Goal: Communication & Community: Answer question/provide support

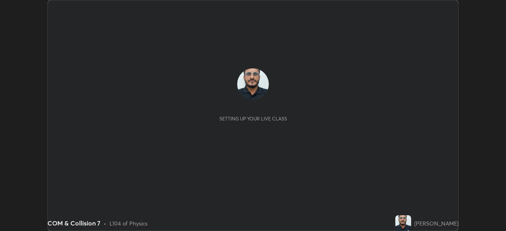
scroll to position [231, 506]
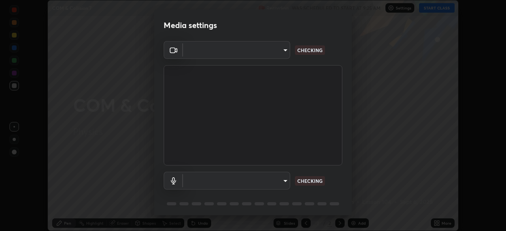
type input "ddeb460be698feac5301e169f53eca599c89e620ae617368e30cc776484c20c4"
type input "default"
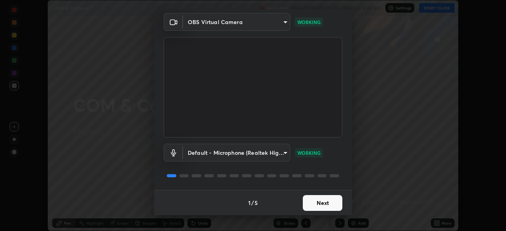
click at [322, 200] on button "Next" at bounding box center [323, 203] width 40 height 16
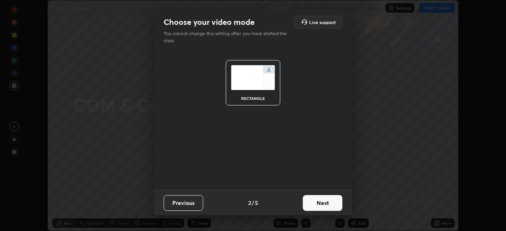
scroll to position [0, 0]
click at [321, 202] on button "Next" at bounding box center [323, 203] width 40 height 16
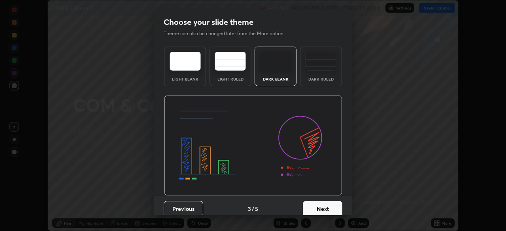
click at [321, 202] on button "Next" at bounding box center [323, 209] width 40 height 16
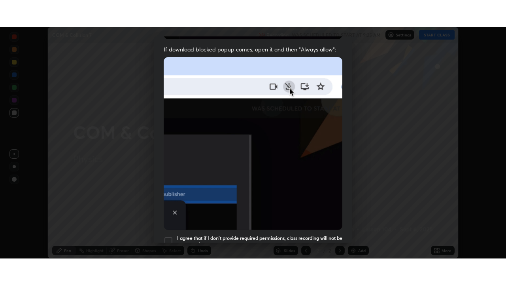
scroll to position [189, 0]
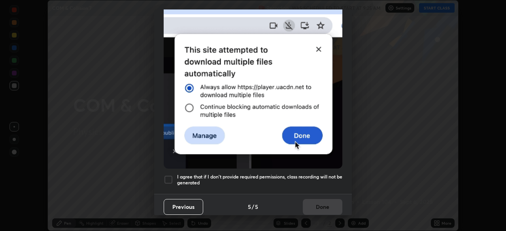
click at [172, 176] on div at bounding box center [168, 179] width 9 height 9
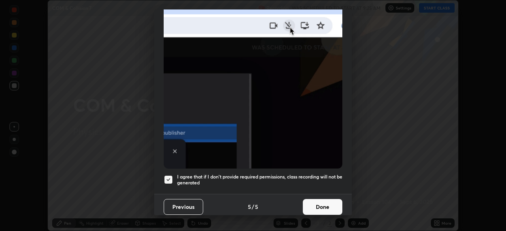
click at [315, 203] on button "Done" at bounding box center [323, 207] width 40 height 16
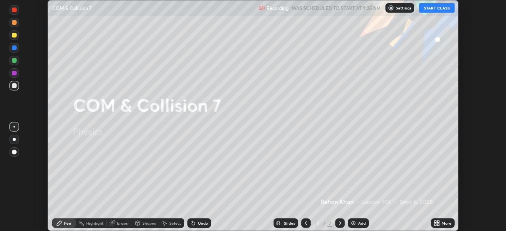
click at [439, 8] on button "START CLASS" at bounding box center [437, 7] width 36 height 9
click at [444, 223] on div "More" at bounding box center [447, 223] width 10 height 4
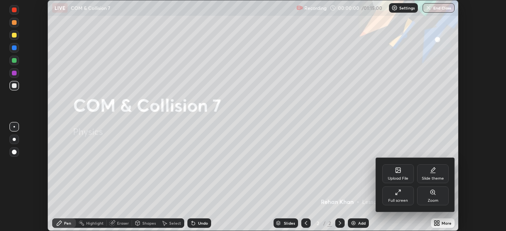
click at [407, 202] on div "Full screen" at bounding box center [398, 201] width 20 height 4
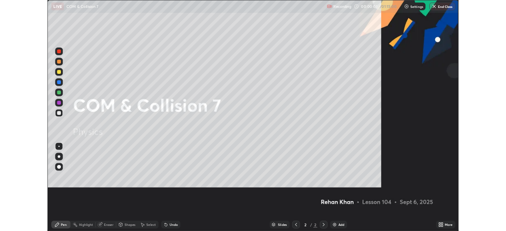
scroll to position [285, 506]
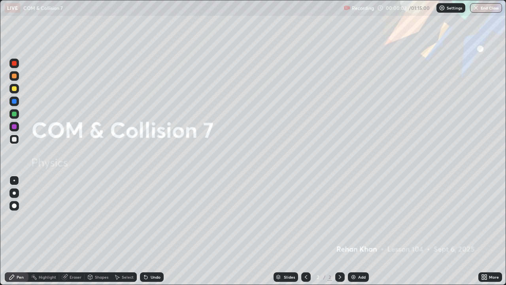
click at [488, 231] on div "More" at bounding box center [490, 276] width 24 height 9
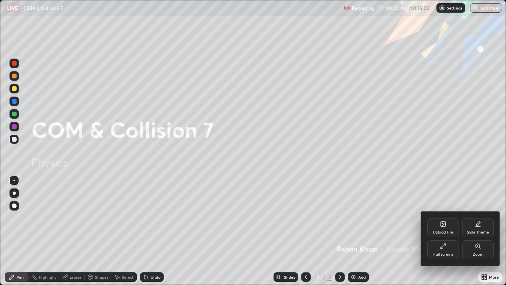
click at [448, 231] on div "Full screen" at bounding box center [443, 254] width 20 height 4
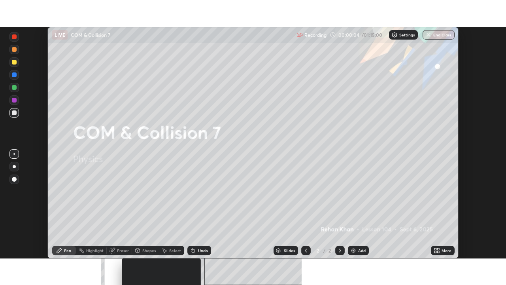
scroll to position [39299, 39024]
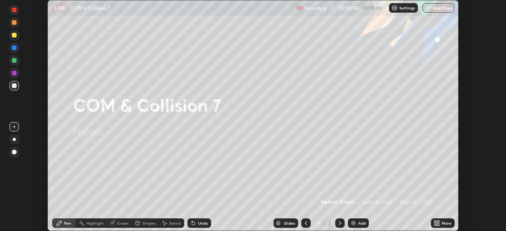
click at [442, 222] on div "More" at bounding box center [447, 223] width 10 height 4
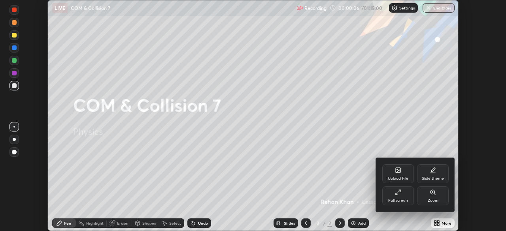
click at [404, 199] on div "Full screen" at bounding box center [398, 201] width 20 height 4
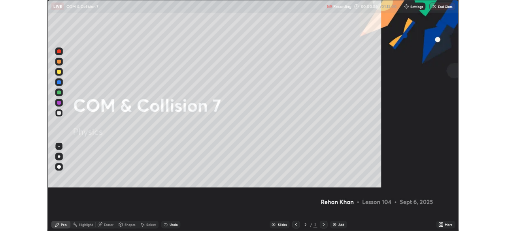
scroll to position [285, 506]
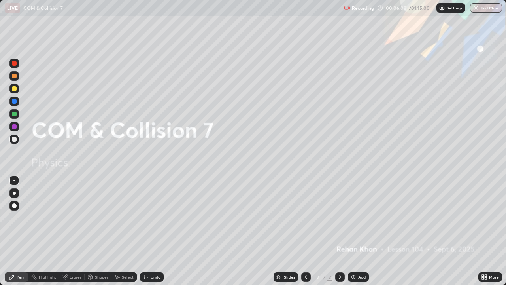
click at [356, 231] on div "Add" at bounding box center [358, 276] width 21 height 9
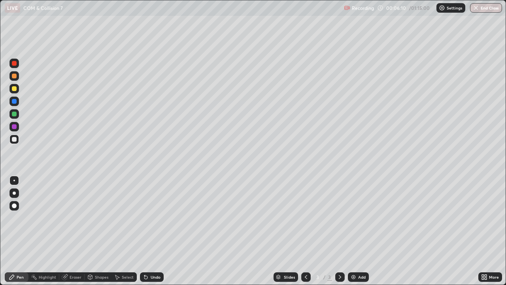
click at [17, 139] on div at bounding box center [13, 138] width 9 height 9
click at [15, 192] on div at bounding box center [14, 192] width 3 height 3
click at [14, 90] on div at bounding box center [14, 88] width 5 height 5
click at [13, 140] on div at bounding box center [14, 139] width 5 height 5
click at [151, 231] on div "Undo" at bounding box center [156, 277] width 10 height 4
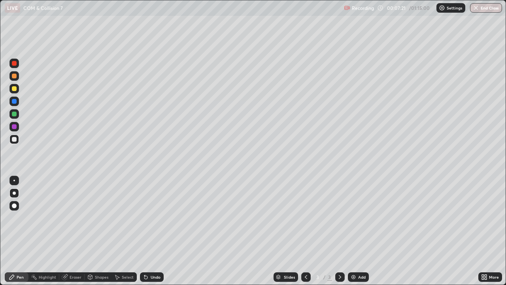
click at [152, 231] on div "Undo" at bounding box center [156, 277] width 10 height 4
click at [153, 231] on div "Undo" at bounding box center [156, 277] width 10 height 4
click at [15, 91] on div at bounding box center [13, 88] width 9 height 9
click at [151, 231] on div "Undo" at bounding box center [156, 277] width 10 height 4
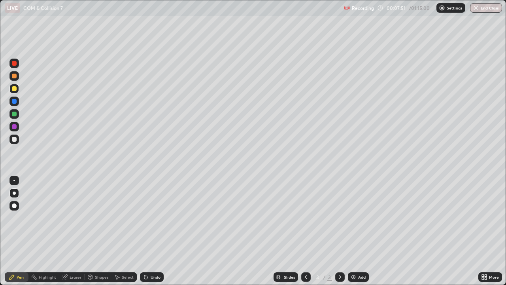
click at [151, 231] on div "Undo" at bounding box center [156, 277] width 10 height 4
click at [148, 231] on div "Undo" at bounding box center [152, 276] width 24 height 9
click at [14, 114] on div at bounding box center [14, 113] width 5 height 5
click at [13, 139] on div at bounding box center [14, 139] width 5 height 5
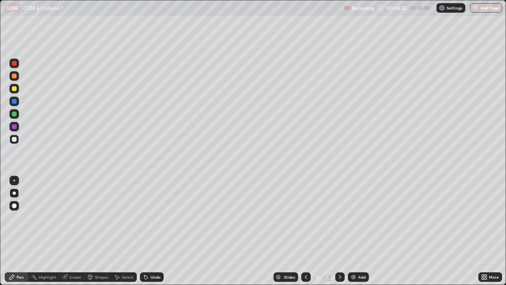
click at [13, 77] on div at bounding box center [14, 76] width 5 height 5
click at [13, 141] on div at bounding box center [14, 139] width 5 height 5
click at [17, 90] on div at bounding box center [13, 88] width 9 height 9
click at [154, 231] on div "Undo" at bounding box center [152, 276] width 24 height 9
click at [152, 231] on div "Undo" at bounding box center [156, 277] width 10 height 4
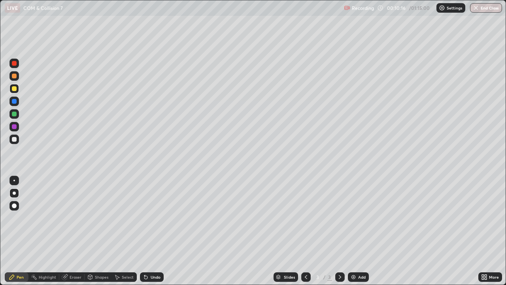
click at [151, 231] on div "Undo" at bounding box center [156, 277] width 10 height 4
click at [154, 231] on div "Undo" at bounding box center [156, 277] width 10 height 4
click at [13, 76] on div at bounding box center [14, 76] width 5 height 5
click at [151, 231] on div "Undo" at bounding box center [156, 277] width 10 height 4
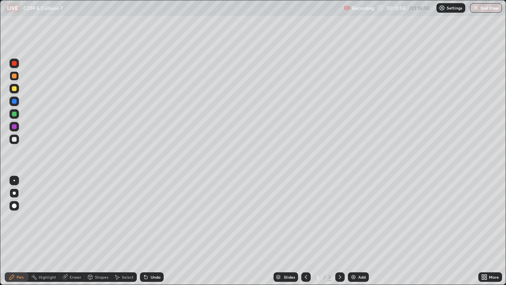
click at [149, 231] on div "Undo" at bounding box center [152, 276] width 24 height 9
click at [434, 231] on div "Slides 3 / 3 Add" at bounding box center [321, 277] width 315 height 16
click at [153, 231] on div "Undo" at bounding box center [152, 276] width 24 height 9
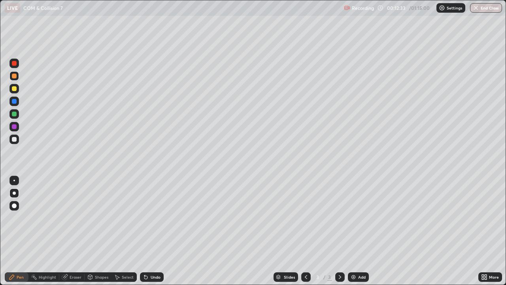
click at [151, 231] on div "Undo" at bounding box center [152, 276] width 24 height 9
click at [382, 231] on div "Slides 3 / 3 Add" at bounding box center [321, 277] width 315 height 16
click at [153, 231] on div "Undo" at bounding box center [152, 276] width 24 height 9
click at [151, 231] on div "Undo" at bounding box center [156, 277] width 10 height 4
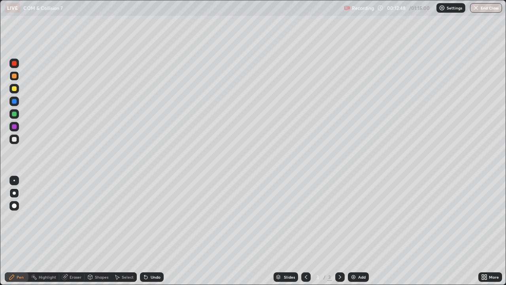
click at [151, 231] on div "Undo" at bounding box center [152, 276] width 24 height 9
click at [150, 231] on div "Undo" at bounding box center [152, 276] width 24 height 9
click at [149, 231] on div "Undo" at bounding box center [152, 276] width 24 height 9
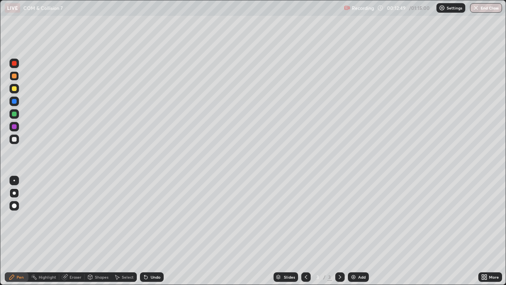
click at [152, 231] on div "Undo" at bounding box center [152, 276] width 24 height 9
click at [381, 231] on div "Slides 3 / 3 Add" at bounding box center [321, 277] width 315 height 16
click at [157, 231] on div "Undo" at bounding box center [152, 276] width 24 height 9
click at [14, 180] on div at bounding box center [14, 180] width 2 height 2
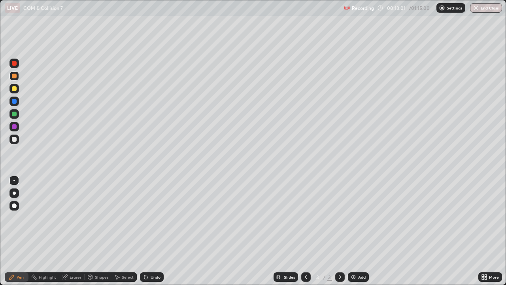
click at [151, 231] on div "Undo" at bounding box center [156, 277] width 10 height 4
click at [156, 231] on div "Undo" at bounding box center [152, 276] width 24 height 9
click at [362, 231] on div "Add" at bounding box center [362, 277] width 8 height 4
click at [16, 139] on div at bounding box center [14, 139] width 5 height 5
click at [14, 90] on div at bounding box center [14, 88] width 5 height 5
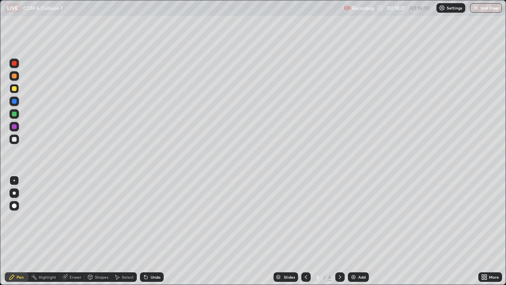
click at [152, 231] on div "Undo" at bounding box center [156, 277] width 10 height 4
click at [153, 231] on div "Undo" at bounding box center [152, 276] width 24 height 9
click at [154, 231] on div "Undo" at bounding box center [156, 277] width 10 height 4
click at [153, 231] on div "Undo" at bounding box center [156, 277] width 10 height 4
click at [155, 231] on div "Undo" at bounding box center [156, 277] width 10 height 4
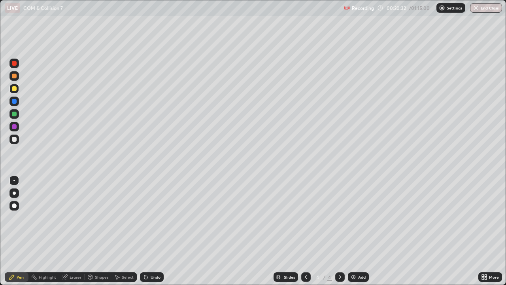
click at [13, 117] on div at bounding box center [13, 113] width 9 height 9
click at [356, 231] on div "Add" at bounding box center [358, 276] width 21 height 9
click at [15, 192] on div at bounding box center [14, 192] width 3 height 3
click at [15, 138] on div at bounding box center [14, 139] width 5 height 5
click at [15, 90] on div at bounding box center [14, 88] width 5 height 5
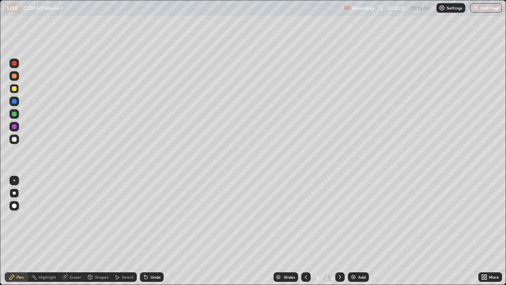
click at [15, 139] on div at bounding box center [14, 139] width 5 height 5
click at [14, 90] on div at bounding box center [14, 88] width 5 height 5
click at [14, 140] on div at bounding box center [14, 139] width 5 height 5
click at [153, 231] on div "Undo" at bounding box center [156, 277] width 10 height 4
click at [14, 89] on div at bounding box center [14, 88] width 5 height 5
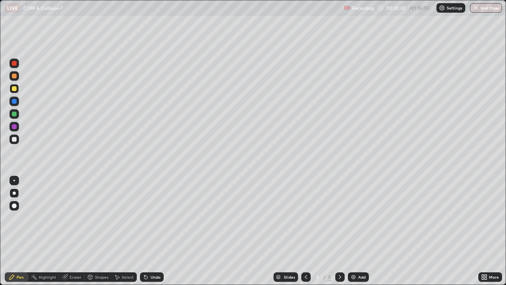
click at [155, 231] on div "Undo" at bounding box center [156, 277] width 10 height 4
click at [156, 231] on div "Undo" at bounding box center [156, 277] width 10 height 4
click at [154, 231] on div "Undo" at bounding box center [156, 277] width 10 height 4
click at [15, 139] on div at bounding box center [14, 139] width 5 height 5
click at [151, 231] on div "Undo" at bounding box center [156, 277] width 10 height 4
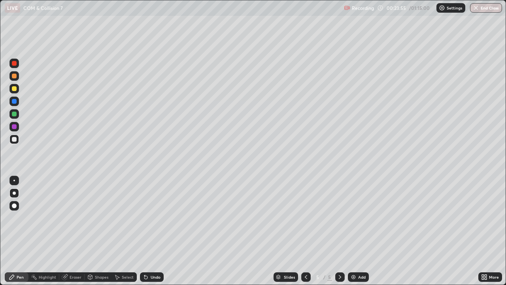
click at [151, 231] on div "Undo" at bounding box center [156, 277] width 10 height 4
click at [150, 231] on div "Undo" at bounding box center [152, 276] width 24 height 9
click at [15, 102] on div at bounding box center [14, 101] width 5 height 5
click at [14, 141] on div at bounding box center [14, 139] width 5 height 5
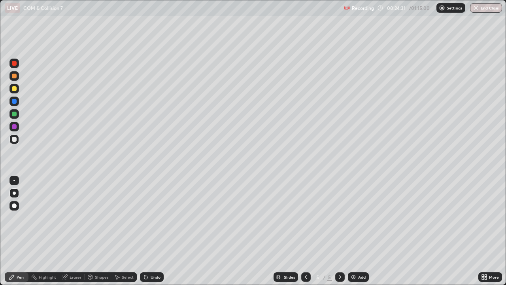
click at [159, 231] on div "Undo" at bounding box center [152, 276] width 24 height 9
click at [160, 231] on div "Undo" at bounding box center [152, 276] width 24 height 9
click at [157, 231] on div "Undo" at bounding box center [156, 277] width 10 height 4
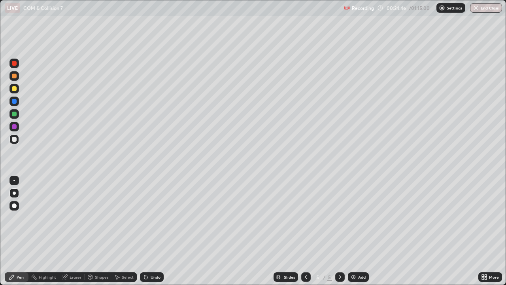
click at [12, 89] on div at bounding box center [14, 88] width 5 height 5
click at [14, 140] on div at bounding box center [14, 139] width 5 height 5
click at [15, 76] on div at bounding box center [14, 76] width 5 height 5
click at [155, 231] on div "Undo" at bounding box center [152, 276] width 24 height 9
click at [153, 231] on div "Undo" at bounding box center [152, 276] width 24 height 9
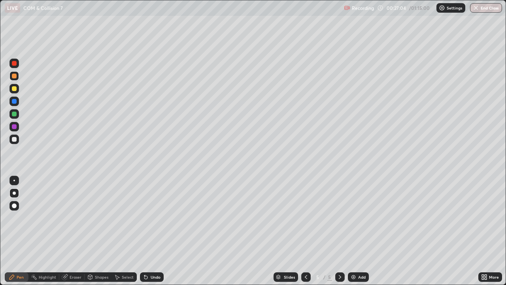
click at [153, 231] on div "Undo" at bounding box center [152, 276] width 24 height 9
click at [392, 231] on div "Slides 5 / 5 Add" at bounding box center [321, 277] width 315 height 16
click at [400, 231] on div "Slides 5 / 5 Add" at bounding box center [321, 277] width 315 height 16
click at [16, 88] on div at bounding box center [14, 88] width 5 height 5
click at [74, 231] on div "Eraser" at bounding box center [76, 277] width 12 height 4
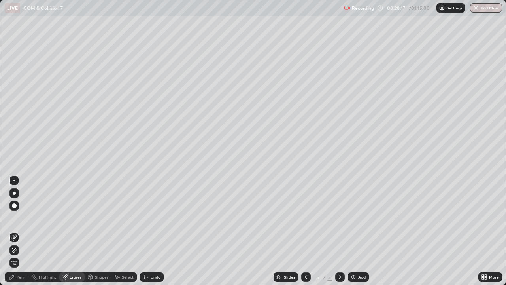
click at [18, 231] on div "Pen" at bounding box center [20, 277] width 7 height 4
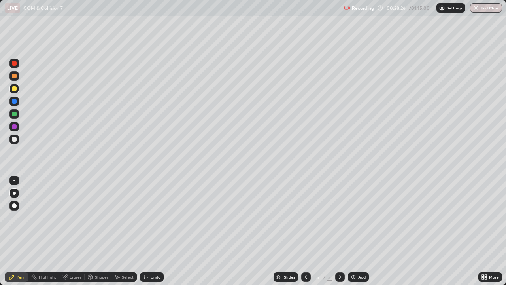
click at [77, 231] on div "Eraser" at bounding box center [76, 277] width 12 height 4
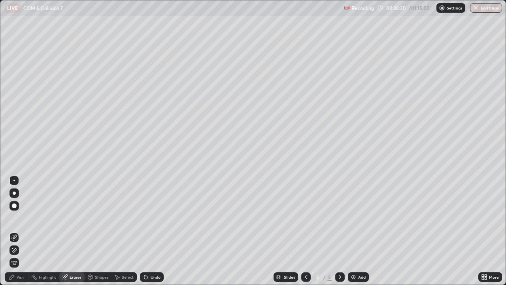
click at [20, 231] on div "Pen" at bounding box center [20, 277] width 7 height 4
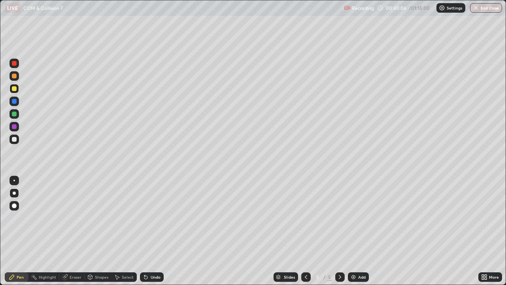
click at [357, 231] on div "Add" at bounding box center [358, 276] width 21 height 9
click at [14, 193] on div at bounding box center [14, 192] width 3 height 3
click at [15, 140] on div at bounding box center [14, 139] width 5 height 5
click at [154, 231] on div "Undo" at bounding box center [152, 276] width 24 height 9
click at [153, 231] on div "Undo" at bounding box center [152, 276] width 24 height 9
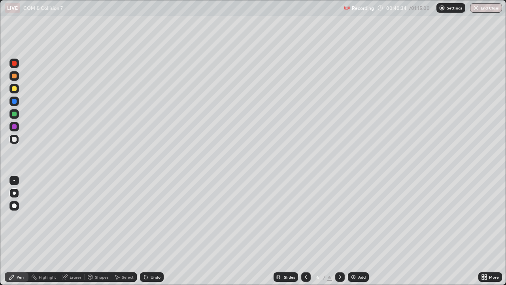
click at [156, 231] on div "Undo" at bounding box center [152, 276] width 24 height 9
click at [14, 89] on div at bounding box center [14, 88] width 5 height 5
click at [13, 139] on div at bounding box center [14, 139] width 5 height 5
click at [14, 90] on div at bounding box center [14, 88] width 5 height 5
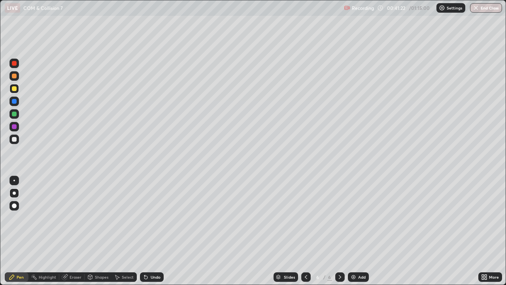
click at [13, 77] on div at bounding box center [14, 76] width 5 height 5
click at [12, 135] on div at bounding box center [13, 138] width 9 height 9
click at [15, 87] on div at bounding box center [14, 88] width 5 height 5
click at [11, 103] on div at bounding box center [13, 100] width 9 height 9
click at [15, 141] on div at bounding box center [14, 139] width 5 height 5
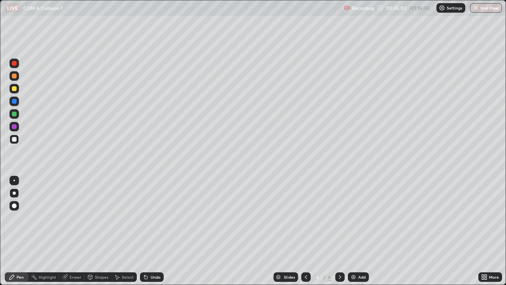
click at [153, 231] on div "Undo" at bounding box center [156, 277] width 10 height 4
click at [72, 231] on div "Eraser" at bounding box center [76, 277] width 12 height 4
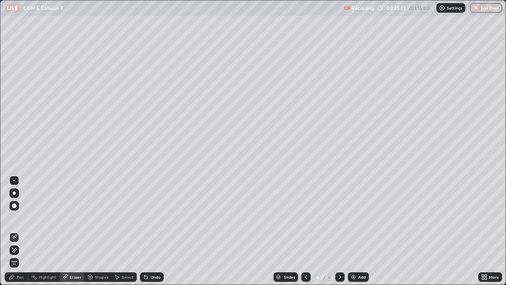
click at [18, 231] on div "Pen" at bounding box center [20, 277] width 7 height 4
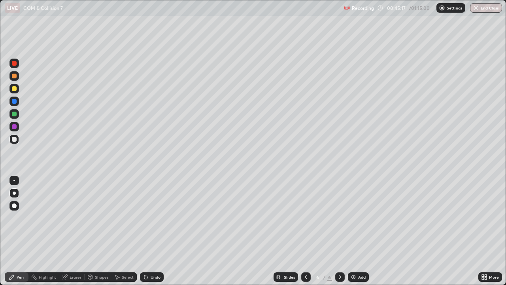
click at [305, 231] on icon at bounding box center [306, 277] width 6 height 6
click at [339, 231] on icon at bounding box center [340, 277] width 6 height 6
click at [147, 231] on div "Undo" at bounding box center [152, 276] width 24 height 9
click at [145, 231] on icon at bounding box center [145, 277] width 3 height 3
click at [70, 231] on div "Eraser" at bounding box center [76, 277] width 12 height 4
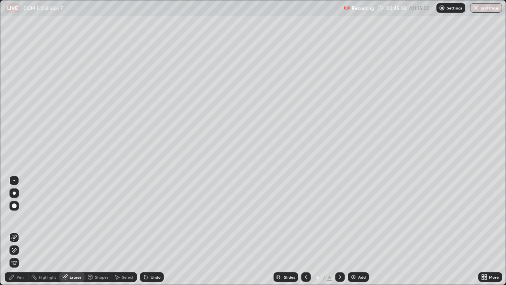
click at [20, 231] on div "Pen" at bounding box center [20, 277] width 7 height 4
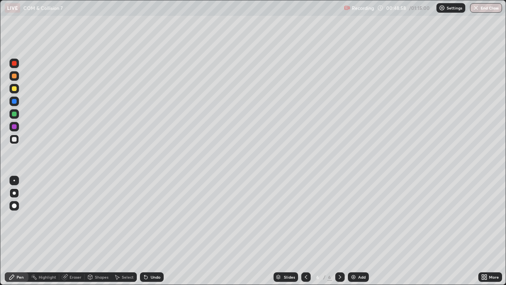
click at [14, 91] on div at bounding box center [14, 88] width 5 height 5
click at [14, 114] on div at bounding box center [14, 113] width 5 height 5
click at [15, 91] on div at bounding box center [13, 88] width 9 height 9
click at [76, 231] on div "Eraser" at bounding box center [76, 277] width 12 height 4
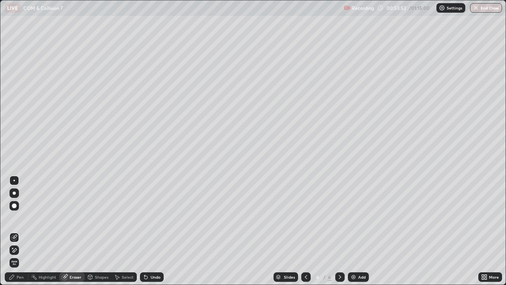
click at [17, 231] on div "Pen" at bounding box center [17, 276] width 24 height 9
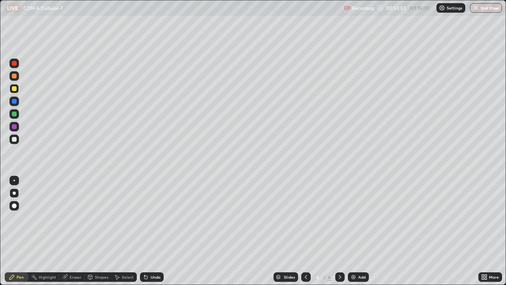
click at [16, 92] on div at bounding box center [13, 88] width 9 height 9
click at [363, 231] on div "Add" at bounding box center [362, 277] width 8 height 4
click at [15, 140] on div at bounding box center [14, 139] width 5 height 5
click at [307, 231] on div at bounding box center [305, 276] width 9 height 9
click at [305, 231] on icon at bounding box center [306, 277] width 6 height 6
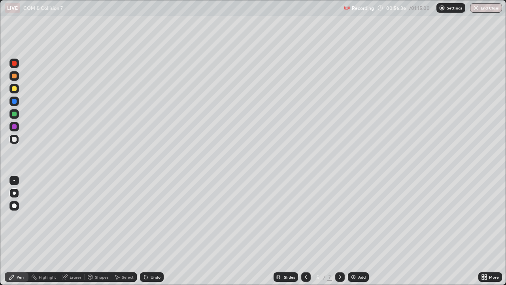
click at [338, 231] on icon at bounding box center [340, 277] width 6 height 6
click at [339, 231] on icon at bounding box center [340, 277] width 6 height 6
click at [14, 89] on div at bounding box center [14, 88] width 5 height 5
click at [14, 140] on div at bounding box center [14, 139] width 5 height 5
click at [14, 77] on div at bounding box center [14, 76] width 5 height 5
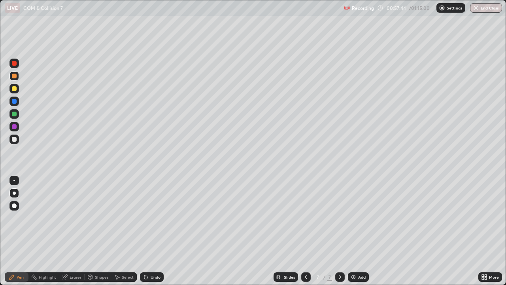
click at [11, 138] on div at bounding box center [13, 138] width 9 height 9
click at [11, 140] on div at bounding box center [13, 138] width 9 height 9
click at [12, 91] on div at bounding box center [14, 88] width 5 height 5
click at [13, 89] on div at bounding box center [14, 88] width 5 height 5
click at [14, 114] on div at bounding box center [14, 113] width 5 height 5
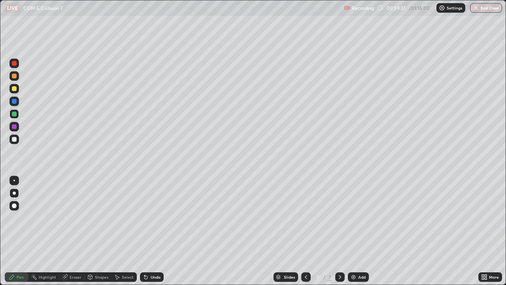
click at [150, 231] on div "Undo" at bounding box center [152, 276] width 24 height 9
click at [12, 139] on div at bounding box center [14, 139] width 5 height 5
click at [14, 90] on div at bounding box center [14, 88] width 5 height 5
click at [13, 137] on div at bounding box center [14, 139] width 5 height 5
click at [14, 93] on div at bounding box center [13, 88] width 9 height 9
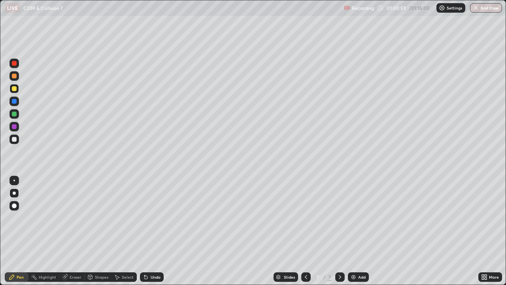
click at [105, 231] on div "Shapes" at bounding box center [98, 277] width 27 height 16
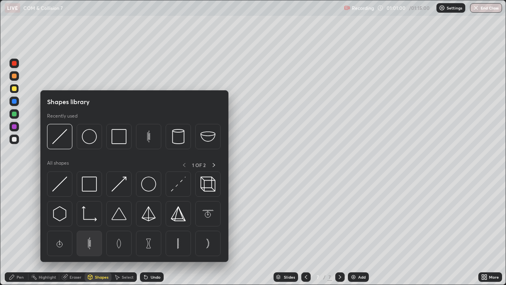
click at [100, 231] on div at bounding box center [89, 242] width 25 height 25
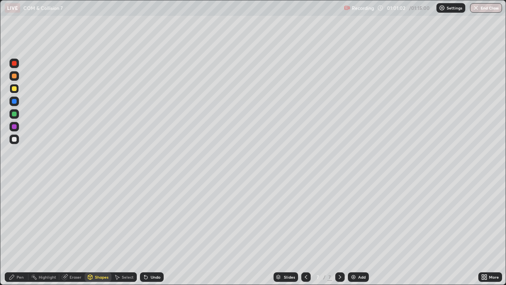
click at [151, 231] on div "Undo" at bounding box center [156, 277] width 10 height 4
click at [18, 231] on div "Pen" at bounding box center [20, 277] width 7 height 4
click at [15, 101] on div at bounding box center [14, 101] width 5 height 5
click at [16, 77] on div at bounding box center [14, 76] width 5 height 5
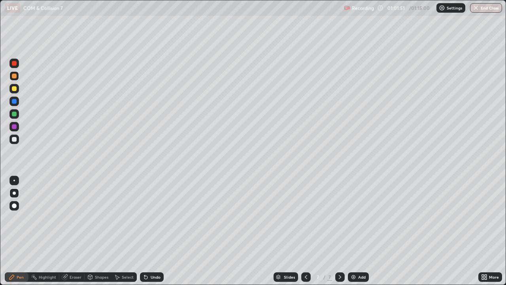
click at [15, 141] on div at bounding box center [14, 139] width 5 height 5
click at [15, 91] on div at bounding box center [14, 88] width 5 height 5
click at [18, 142] on div at bounding box center [13, 138] width 9 height 9
click at [13, 63] on div at bounding box center [14, 63] width 5 height 5
click at [13, 79] on div at bounding box center [13, 75] width 9 height 9
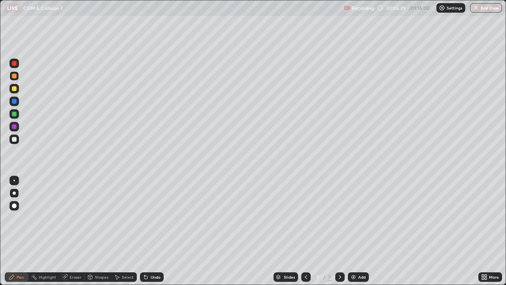
click at [71, 231] on div "Eraser" at bounding box center [76, 277] width 12 height 4
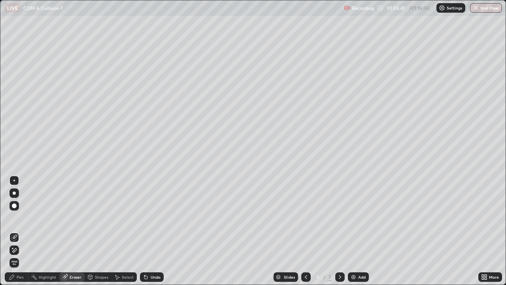
click at [18, 231] on div "Pen" at bounding box center [20, 277] width 7 height 4
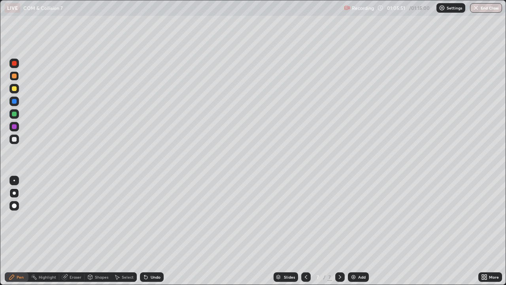
click at [15, 142] on div at bounding box center [13, 138] width 9 height 9
click at [155, 231] on div "Undo" at bounding box center [156, 277] width 10 height 4
click at [156, 231] on div "Undo" at bounding box center [152, 276] width 24 height 9
click at [145, 231] on div "Undo" at bounding box center [152, 276] width 24 height 9
click at [144, 231] on div "Undo" at bounding box center [152, 276] width 24 height 9
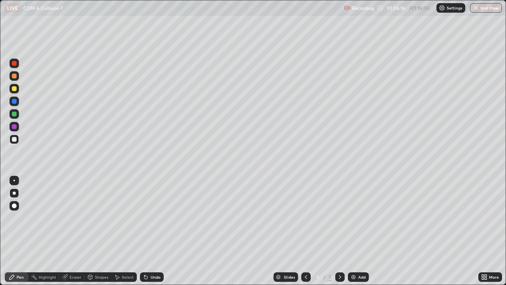
click at [143, 231] on div "Undo" at bounding box center [152, 276] width 24 height 9
click at [359, 231] on div "Add" at bounding box center [362, 277] width 8 height 4
click at [13, 139] on div at bounding box center [14, 139] width 5 height 5
click at [13, 89] on div at bounding box center [14, 88] width 5 height 5
click at [15, 139] on div at bounding box center [14, 139] width 5 height 5
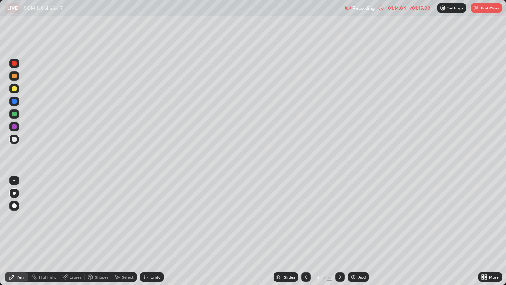
click at [14, 102] on div at bounding box center [14, 101] width 5 height 5
click at [13, 139] on div at bounding box center [14, 139] width 5 height 5
click at [147, 231] on div "Undo" at bounding box center [152, 276] width 24 height 9
click at [306, 231] on icon at bounding box center [306, 277] width 6 height 6
click at [340, 231] on icon at bounding box center [340, 277] width 6 height 6
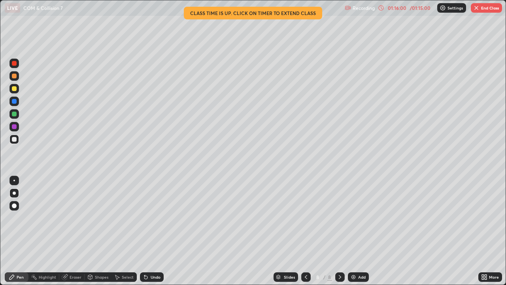
click at [304, 231] on icon at bounding box center [306, 277] width 6 height 6
click at [342, 231] on icon at bounding box center [340, 277] width 6 height 6
click at [340, 231] on icon at bounding box center [340, 277] width 6 height 6
click at [305, 231] on icon at bounding box center [306, 277] width 6 height 6
click at [339, 231] on icon at bounding box center [340, 277] width 6 height 6
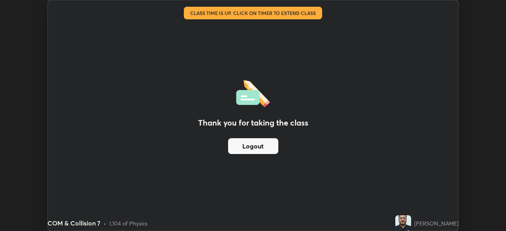
scroll to position [39299, 39024]
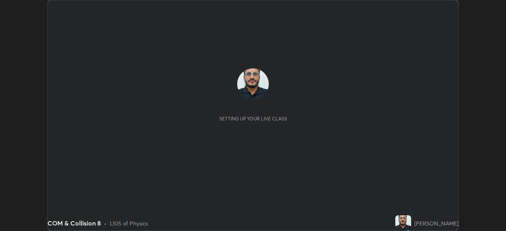
scroll to position [231, 506]
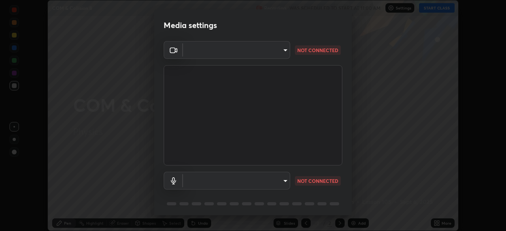
type input "ddeb460be698feac5301e169f53eca599c89e620ae617368e30cc776484c20c4"
type input "default"
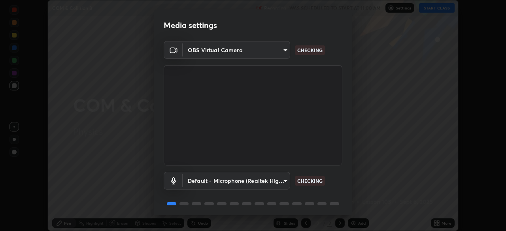
scroll to position [28, 0]
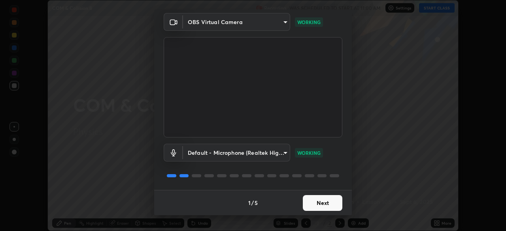
click at [316, 209] on button "Next" at bounding box center [323, 203] width 40 height 16
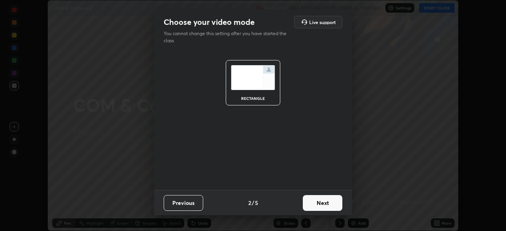
click at [321, 206] on button "Next" at bounding box center [323, 203] width 40 height 16
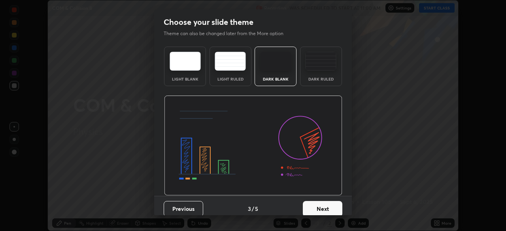
click at [317, 210] on button "Next" at bounding box center [323, 209] width 40 height 16
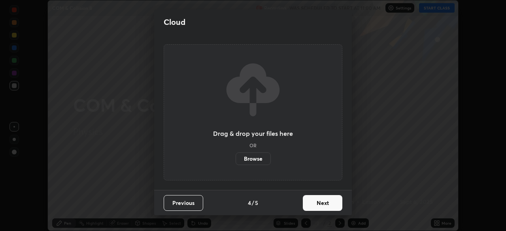
click at [318, 210] on button "Next" at bounding box center [323, 203] width 40 height 16
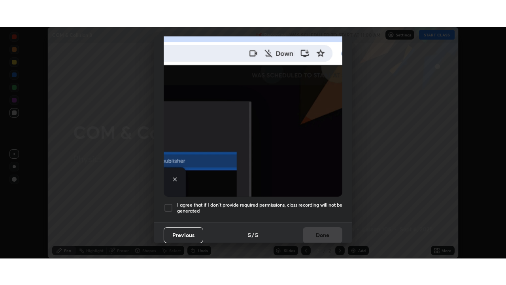
scroll to position [189, 0]
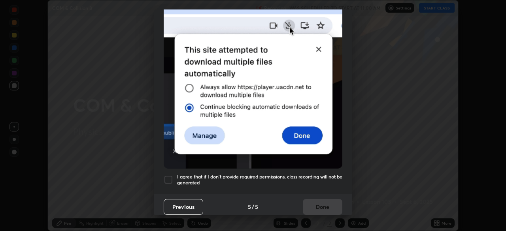
click at [168, 176] on div at bounding box center [168, 179] width 9 height 9
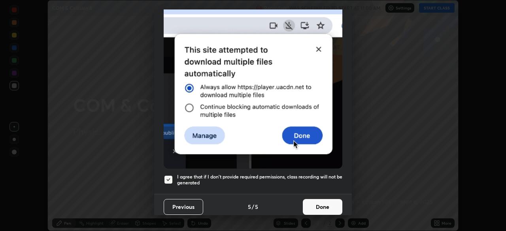
click at [313, 208] on button "Done" at bounding box center [323, 207] width 40 height 16
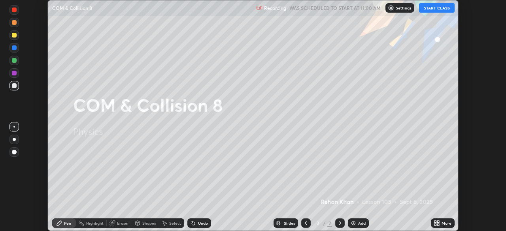
click at [444, 9] on button "START CLASS" at bounding box center [437, 7] width 36 height 9
click at [443, 219] on div "More" at bounding box center [443, 223] width 24 height 9
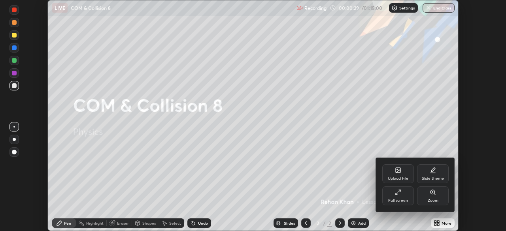
click at [398, 196] on div "Full screen" at bounding box center [398, 196] width 32 height 19
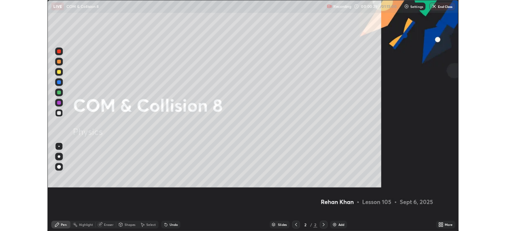
scroll to position [285, 506]
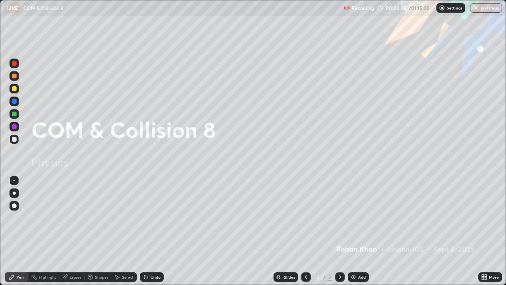
click at [362, 231] on div "Add" at bounding box center [362, 277] width 8 height 4
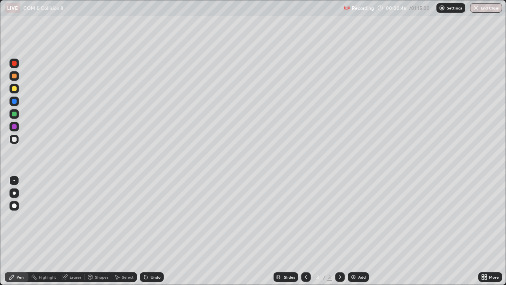
click at [12, 78] on div at bounding box center [13, 75] width 9 height 9
click at [15, 192] on div at bounding box center [14, 192] width 3 height 3
click at [13, 89] on div at bounding box center [14, 88] width 5 height 5
click at [14, 141] on div at bounding box center [14, 139] width 5 height 5
click at [13, 89] on div at bounding box center [14, 88] width 5 height 5
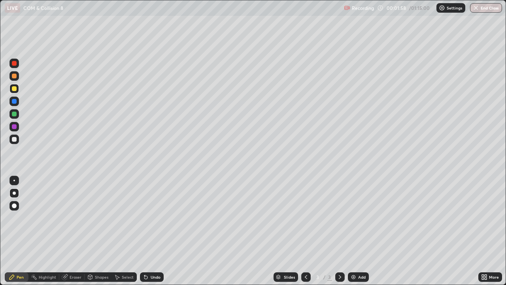
click at [13, 140] on div at bounding box center [14, 139] width 5 height 5
click at [14, 89] on div at bounding box center [14, 88] width 5 height 5
click at [13, 76] on div at bounding box center [14, 76] width 5 height 5
click at [11, 140] on div at bounding box center [13, 138] width 9 height 9
click at [154, 231] on div "Undo" at bounding box center [152, 276] width 24 height 9
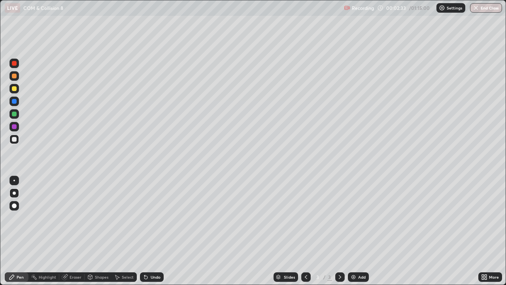
click at [152, 231] on div "Undo" at bounding box center [152, 276] width 24 height 9
click at [146, 231] on div "Undo" at bounding box center [152, 276] width 24 height 9
click at [14, 117] on div at bounding box center [13, 113] width 9 height 9
click at [150, 231] on div "Undo" at bounding box center [152, 276] width 24 height 9
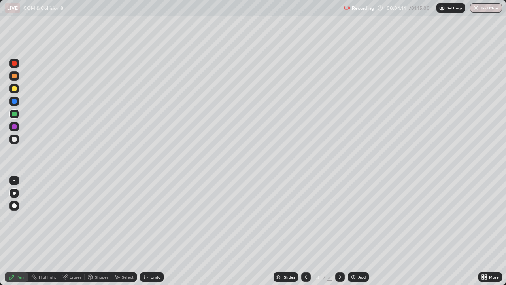
click at [15, 140] on div at bounding box center [14, 139] width 5 height 5
click at [15, 103] on div at bounding box center [14, 101] width 5 height 5
click at [17, 142] on div at bounding box center [13, 138] width 9 height 9
click at [15, 90] on div at bounding box center [14, 88] width 5 height 5
click at [361, 231] on div "Add" at bounding box center [358, 276] width 21 height 9
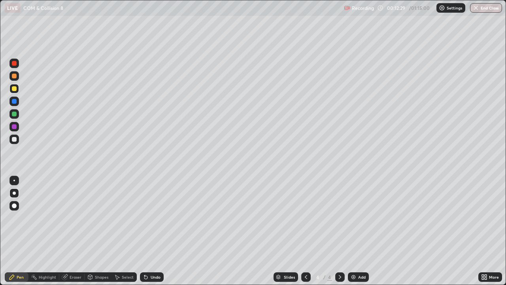
click at [15, 140] on div at bounding box center [14, 139] width 5 height 5
click at [15, 101] on div at bounding box center [14, 101] width 5 height 5
click at [15, 139] on div at bounding box center [14, 139] width 5 height 5
click at [357, 231] on div "Add" at bounding box center [358, 276] width 21 height 9
click at [14, 141] on div at bounding box center [14, 139] width 5 height 5
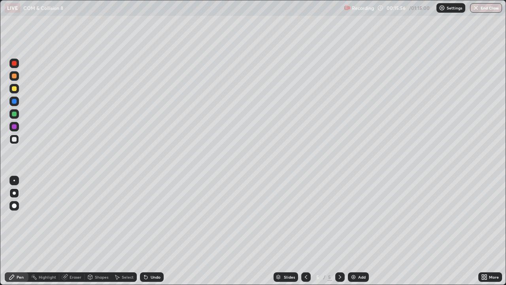
click at [151, 231] on div "Undo" at bounding box center [156, 277] width 10 height 4
click at [150, 231] on div "Undo" at bounding box center [152, 276] width 24 height 9
click at [14, 89] on div at bounding box center [14, 88] width 5 height 5
click at [98, 231] on div "Shapes" at bounding box center [101, 277] width 13 height 4
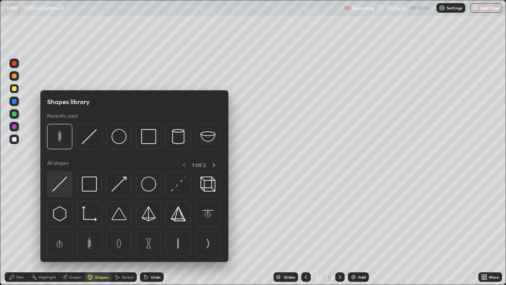
click at [60, 183] on img at bounding box center [59, 183] width 15 height 15
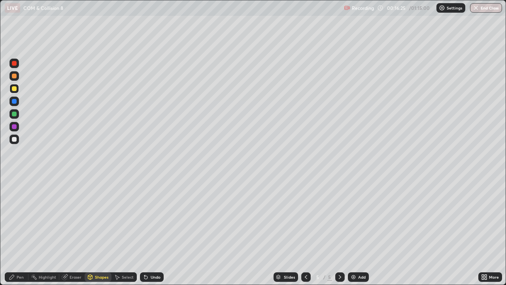
click at [15, 139] on div at bounding box center [14, 139] width 5 height 5
click at [21, 231] on div "Pen" at bounding box center [20, 277] width 7 height 4
click at [14, 138] on div at bounding box center [14, 139] width 5 height 5
click at [14, 91] on div at bounding box center [14, 88] width 5 height 5
click at [15, 77] on div at bounding box center [14, 76] width 5 height 5
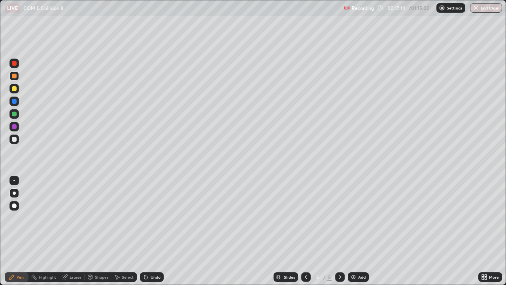
click at [14, 140] on div at bounding box center [14, 139] width 5 height 5
click at [98, 231] on div "Shapes" at bounding box center [98, 276] width 27 height 9
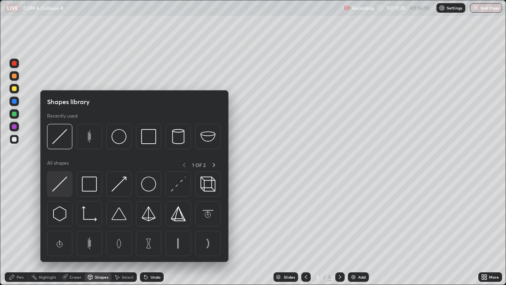
click at [60, 187] on img at bounding box center [59, 183] width 15 height 15
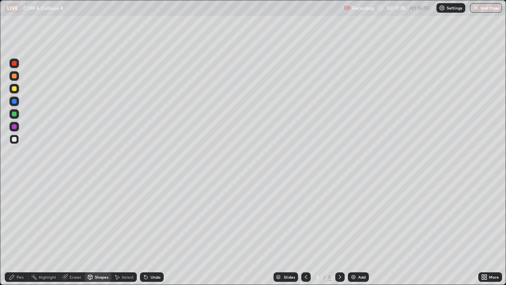
click at [15, 139] on div at bounding box center [14, 139] width 5 height 5
click at [18, 231] on div "Pen" at bounding box center [17, 276] width 24 height 9
click at [14, 90] on div at bounding box center [14, 88] width 5 height 5
click at [147, 231] on icon at bounding box center [146, 277] width 6 height 6
click at [16, 138] on div at bounding box center [14, 139] width 5 height 5
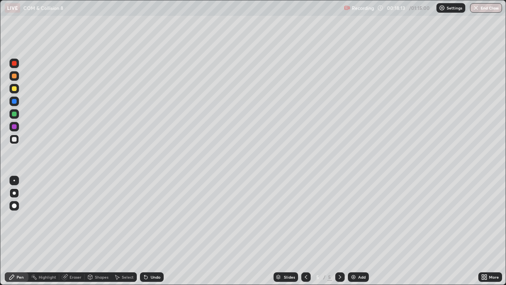
click at [237, 231] on div "Slides 5 / 5 Add" at bounding box center [321, 277] width 315 height 16
click at [13, 143] on div at bounding box center [13, 138] width 9 height 9
click at [154, 231] on div "Undo" at bounding box center [152, 276] width 24 height 9
click at [155, 231] on div "Undo" at bounding box center [152, 276] width 24 height 9
click at [156, 231] on div "Undo" at bounding box center [152, 276] width 24 height 9
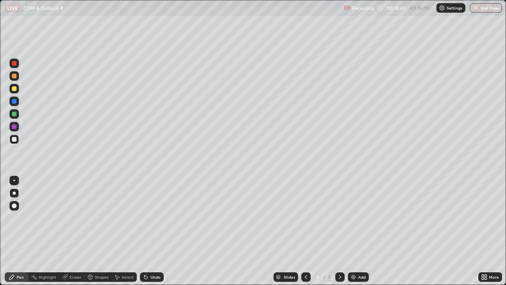
click at [158, 231] on div "Undo" at bounding box center [152, 276] width 24 height 9
click at [159, 231] on div "Undo" at bounding box center [152, 276] width 24 height 9
click at [160, 231] on div "Undo" at bounding box center [152, 276] width 24 height 9
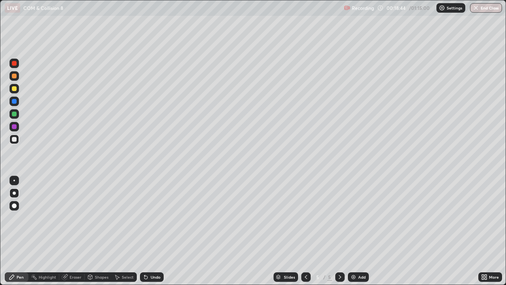
click at [161, 231] on div "Undo" at bounding box center [152, 276] width 24 height 9
click at [162, 231] on div "Undo" at bounding box center [152, 276] width 24 height 9
click at [14, 102] on div at bounding box center [14, 101] width 5 height 5
click at [10, 140] on div at bounding box center [13, 138] width 9 height 9
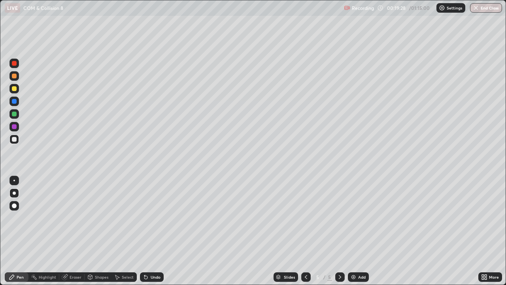
click at [14, 76] on div at bounding box center [14, 76] width 5 height 5
click at [151, 231] on div "Undo" at bounding box center [152, 276] width 24 height 9
click at [150, 231] on div "Undo" at bounding box center [152, 276] width 24 height 9
click at [151, 231] on div "Undo" at bounding box center [152, 276] width 24 height 9
click at [155, 231] on div "Undo" at bounding box center [152, 276] width 24 height 9
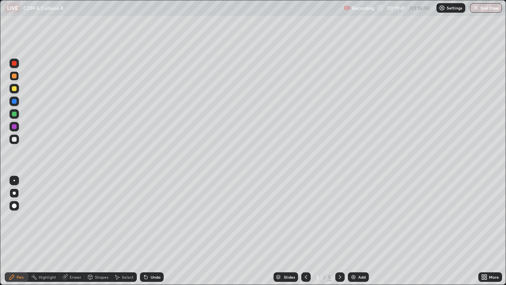
click at [156, 231] on div "Undo" at bounding box center [152, 276] width 24 height 9
click at [155, 231] on div "Undo" at bounding box center [152, 276] width 24 height 9
click at [160, 231] on div "Undo" at bounding box center [152, 276] width 24 height 9
click at [15, 140] on div at bounding box center [14, 139] width 5 height 5
click at [151, 231] on div "Undo" at bounding box center [156, 277] width 10 height 4
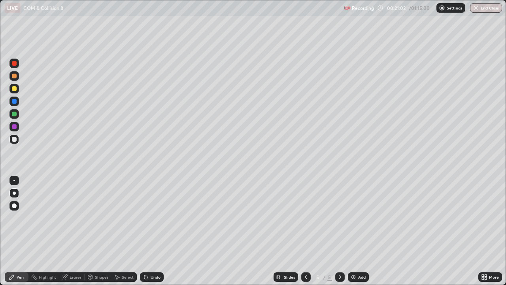
click at [154, 231] on div "Undo" at bounding box center [156, 277] width 10 height 4
click at [153, 231] on div "Undo" at bounding box center [156, 277] width 10 height 4
click at [155, 231] on div "Undo" at bounding box center [152, 276] width 24 height 9
click at [156, 231] on div "Undo" at bounding box center [152, 276] width 24 height 9
click at [14, 180] on div at bounding box center [14, 180] width 2 height 2
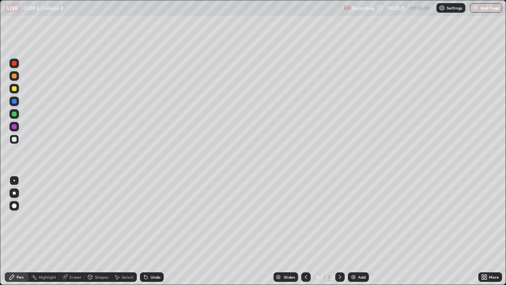
click at [76, 231] on div "Eraser" at bounding box center [76, 277] width 12 height 4
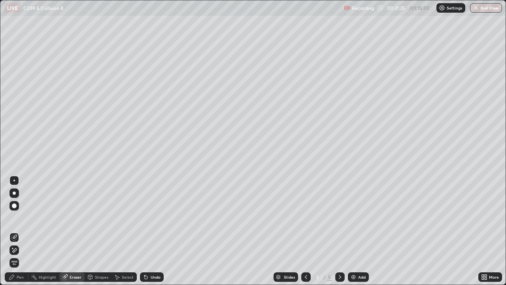
click at [17, 231] on div "Pen" at bounding box center [20, 277] width 7 height 4
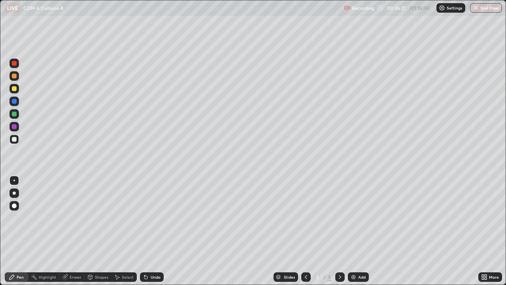
click at [359, 231] on div "Add" at bounding box center [362, 277] width 8 height 4
click at [13, 141] on div at bounding box center [14, 139] width 5 height 5
click at [14, 193] on div at bounding box center [14, 192] width 3 height 3
click at [14, 89] on div at bounding box center [14, 88] width 5 height 5
click at [15, 76] on div at bounding box center [14, 76] width 5 height 5
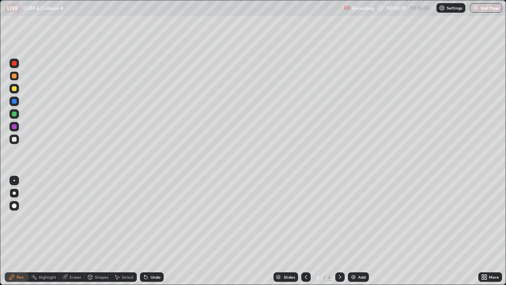
click at [305, 231] on icon at bounding box center [306, 277] width 6 height 6
click at [357, 231] on div "Add" at bounding box center [358, 276] width 21 height 9
click at [100, 231] on div "Shapes" at bounding box center [98, 276] width 27 height 9
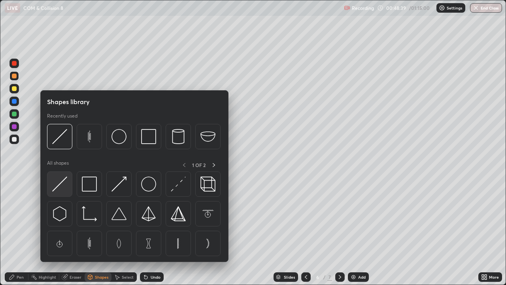
click at [62, 187] on img at bounding box center [59, 183] width 15 height 15
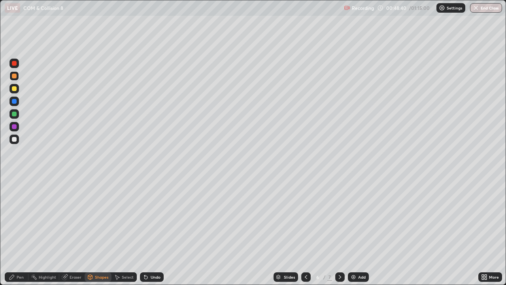
click at [13, 103] on div at bounding box center [14, 101] width 5 height 5
click at [14, 137] on div at bounding box center [14, 139] width 5 height 5
click at [18, 231] on div "Pen" at bounding box center [20, 277] width 7 height 4
click at [14, 90] on div at bounding box center [14, 88] width 5 height 5
click at [14, 76] on div at bounding box center [14, 76] width 5 height 5
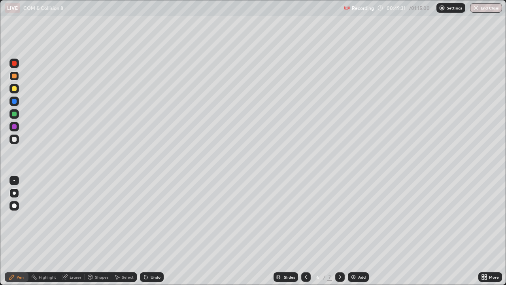
click at [13, 76] on div at bounding box center [14, 76] width 5 height 5
click at [15, 64] on div at bounding box center [14, 63] width 5 height 5
click at [74, 231] on div "Eraser" at bounding box center [76, 277] width 12 height 4
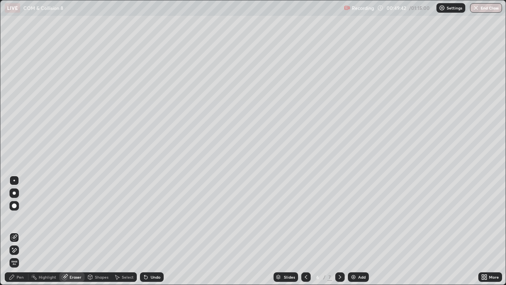
click at [18, 231] on div "Pen" at bounding box center [20, 277] width 7 height 4
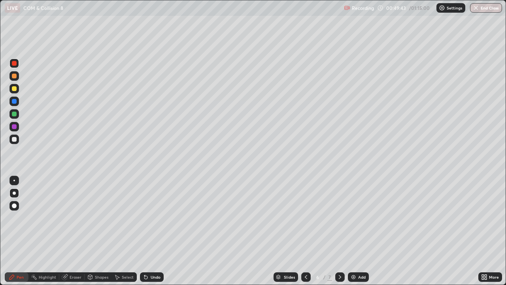
click at [13, 103] on div at bounding box center [14, 101] width 5 height 5
click at [13, 64] on div at bounding box center [14, 63] width 5 height 5
click at [14, 139] on div at bounding box center [14, 139] width 5 height 5
click at [13, 140] on div at bounding box center [14, 139] width 5 height 5
click at [14, 76] on div at bounding box center [14, 76] width 5 height 5
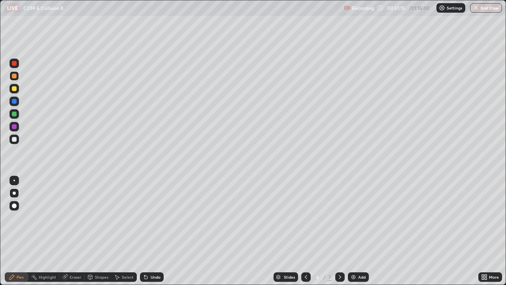
click at [14, 180] on div at bounding box center [14, 180] width 2 height 2
click at [12, 90] on div at bounding box center [14, 88] width 5 height 5
click at [150, 231] on div "Undo" at bounding box center [152, 276] width 24 height 9
click at [14, 89] on div at bounding box center [14, 88] width 5 height 5
click at [15, 137] on div at bounding box center [14, 139] width 5 height 5
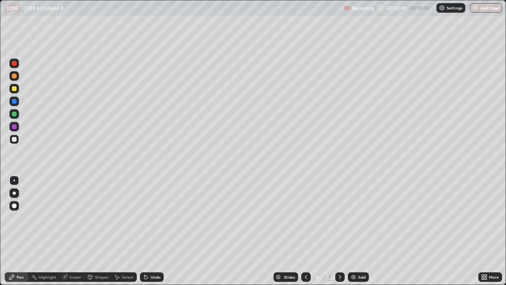
click at [13, 114] on div at bounding box center [14, 113] width 5 height 5
click at [12, 138] on div at bounding box center [14, 139] width 5 height 5
click at [151, 231] on div "Undo" at bounding box center [156, 277] width 10 height 4
click at [149, 231] on div "Undo" at bounding box center [152, 276] width 24 height 9
click at [152, 231] on div "Undo" at bounding box center [152, 276] width 24 height 9
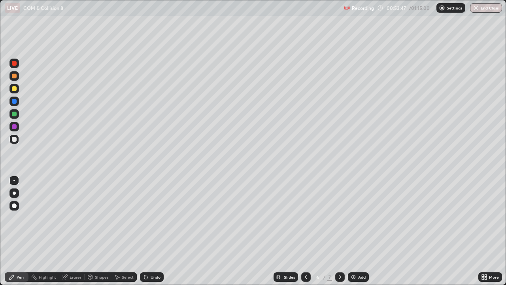
click at [154, 231] on div "Undo" at bounding box center [156, 277] width 10 height 4
click at [155, 231] on div "Undo" at bounding box center [156, 277] width 10 height 4
click at [153, 231] on div "Undo" at bounding box center [156, 277] width 10 height 4
click at [154, 231] on div "Undo" at bounding box center [156, 277] width 10 height 4
click at [14, 114] on div at bounding box center [14, 113] width 5 height 5
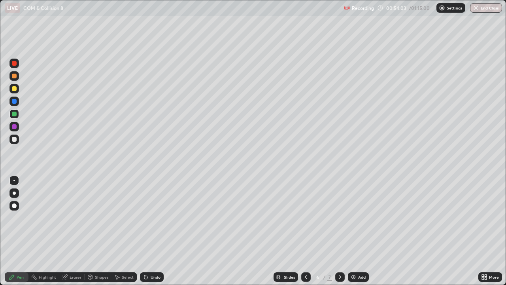
click at [14, 138] on div at bounding box center [14, 139] width 5 height 5
click at [13, 141] on div at bounding box center [14, 139] width 5 height 5
click at [160, 231] on div "Undo" at bounding box center [150, 277] width 27 height 16
click at [183, 231] on div "Slides 6 / 7 Add" at bounding box center [321, 277] width 315 height 16
click at [15, 103] on div at bounding box center [14, 101] width 5 height 5
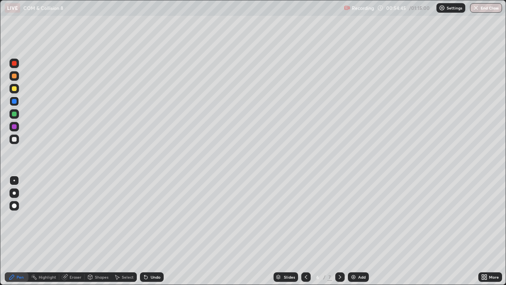
click at [14, 138] on div at bounding box center [14, 139] width 5 height 5
click at [15, 65] on div at bounding box center [14, 63] width 5 height 5
click at [14, 77] on div at bounding box center [14, 76] width 5 height 5
click at [156, 231] on div "Undo" at bounding box center [152, 276] width 24 height 9
click at [155, 231] on div "Undo" at bounding box center [156, 277] width 10 height 4
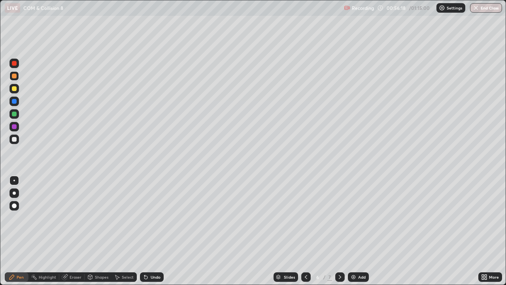
click at [14, 140] on div at bounding box center [14, 139] width 5 height 5
click at [376, 231] on div "Slides 6 / 7 Add" at bounding box center [321, 277] width 315 height 16
click at [14, 62] on div at bounding box center [14, 63] width 5 height 5
click at [14, 103] on div at bounding box center [14, 101] width 5 height 5
click at [13, 77] on div at bounding box center [14, 76] width 5 height 5
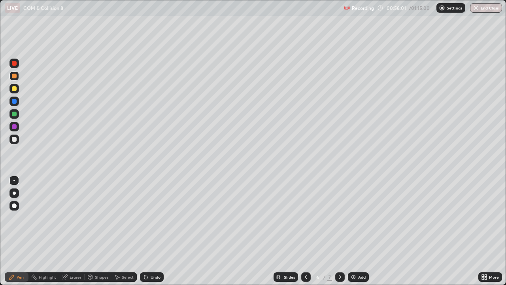
click at [13, 140] on div at bounding box center [14, 139] width 5 height 5
click at [12, 101] on div at bounding box center [14, 101] width 5 height 5
click at [360, 231] on div "Add" at bounding box center [358, 276] width 21 height 9
click at [15, 140] on div at bounding box center [14, 139] width 5 height 5
click at [151, 231] on div "Undo" at bounding box center [156, 277] width 10 height 4
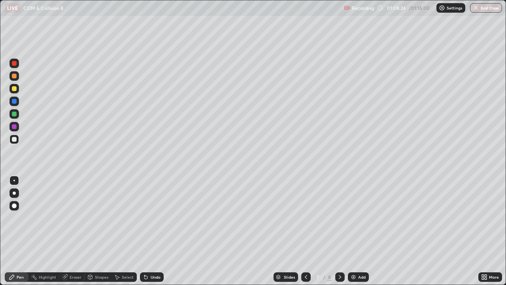
click at [13, 90] on div at bounding box center [14, 88] width 5 height 5
click at [12, 141] on div at bounding box center [14, 139] width 5 height 5
click at [149, 231] on div "Undo" at bounding box center [152, 276] width 24 height 9
click at [151, 231] on div "Undo" at bounding box center [156, 277] width 10 height 4
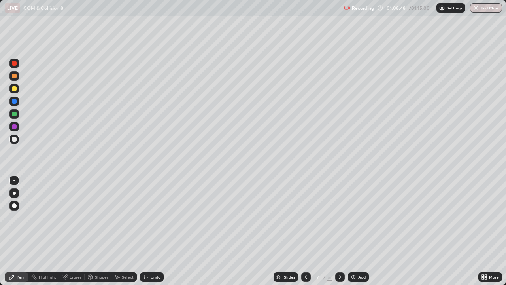
click at [151, 231] on div "Undo" at bounding box center [156, 277] width 10 height 4
click at [152, 231] on div "Undo" at bounding box center [156, 277] width 10 height 4
click at [14, 115] on div at bounding box center [14, 113] width 5 height 5
click at [14, 90] on div at bounding box center [14, 88] width 5 height 5
click at [13, 140] on div at bounding box center [14, 139] width 5 height 5
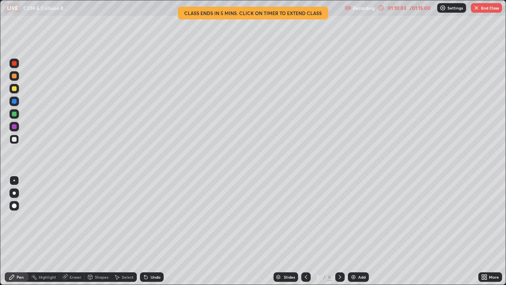
click at [404, 7] on div "01:10:03" at bounding box center [397, 8] width 22 height 5
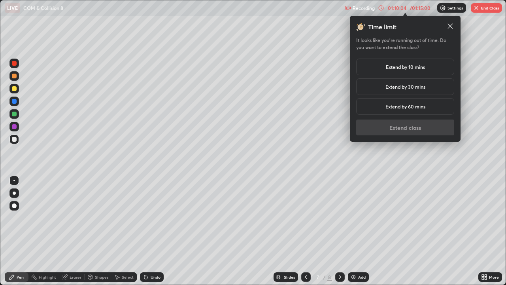
click at [407, 67] on h5 "Extend by 10 mins" at bounding box center [405, 66] width 39 height 7
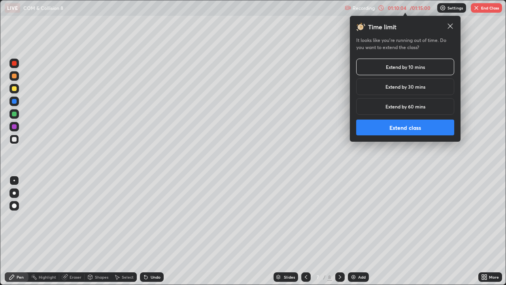
click at [411, 131] on button "Extend class" at bounding box center [405, 127] width 98 height 16
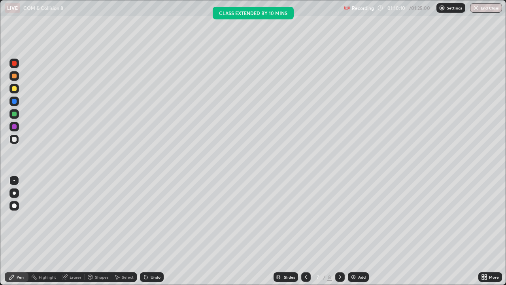
click at [153, 231] on div "Undo" at bounding box center [156, 277] width 10 height 4
click at [152, 231] on div "Undo" at bounding box center [152, 276] width 24 height 9
click at [151, 231] on div "Undo" at bounding box center [152, 276] width 24 height 9
click at [15, 90] on div at bounding box center [14, 88] width 5 height 5
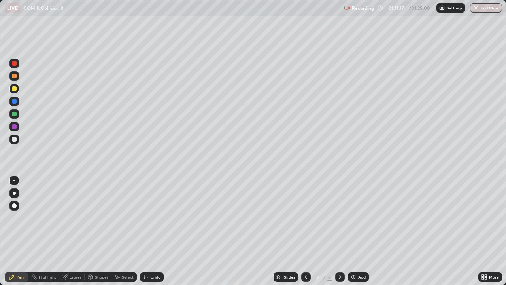
click at [151, 231] on div "Undo" at bounding box center [156, 277] width 10 height 4
click at [151, 231] on div "Undo" at bounding box center [152, 276] width 24 height 9
click at [15, 92] on div at bounding box center [13, 88] width 9 height 9
click at [13, 140] on div at bounding box center [14, 139] width 5 height 5
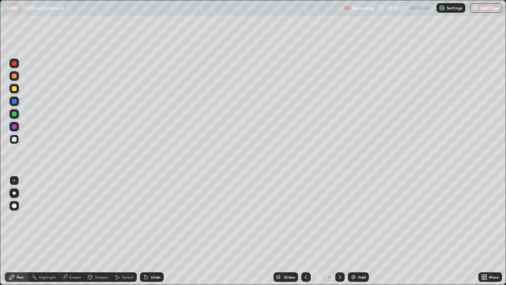
click at [13, 138] on div at bounding box center [14, 139] width 5 height 5
click at [151, 231] on div "Undo" at bounding box center [156, 277] width 10 height 4
click at [14, 113] on div at bounding box center [14, 113] width 5 height 5
click at [155, 231] on div "Undo" at bounding box center [156, 277] width 10 height 4
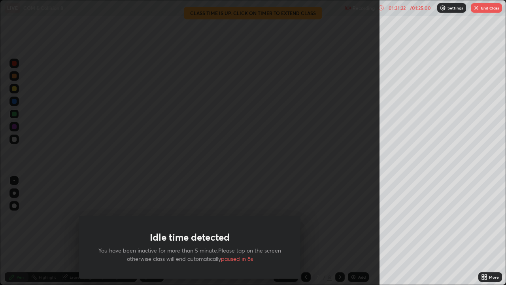
click at [489, 9] on button "End Class" at bounding box center [486, 7] width 31 height 9
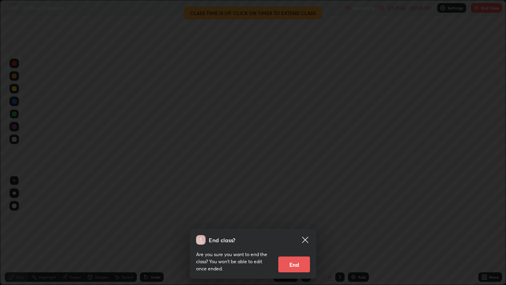
click at [306, 231] on button "End" at bounding box center [294, 264] width 32 height 16
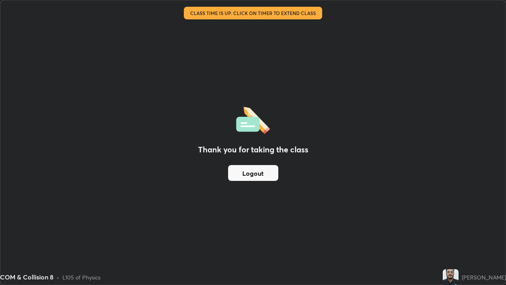
click at [273, 174] on button "Logout" at bounding box center [253, 173] width 50 height 16
click at [268, 174] on button "Logout" at bounding box center [253, 173] width 50 height 16
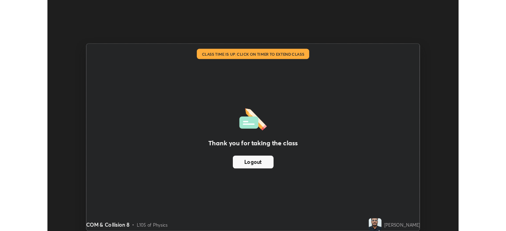
scroll to position [39299, 39024]
